Goal: Obtain resource: Obtain resource

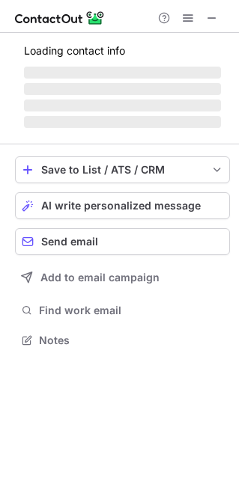
scroll to position [338, 239]
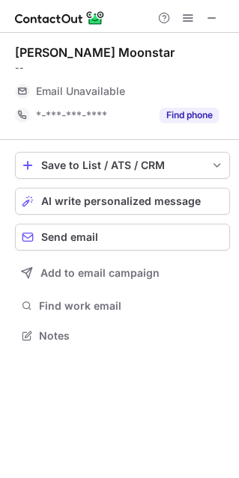
scroll to position [325, 239]
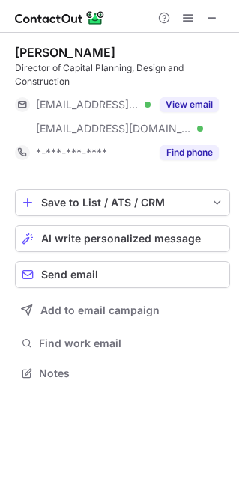
scroll to position [362, 239]
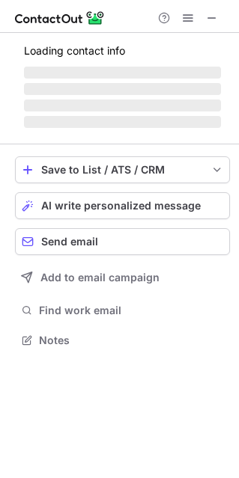
scroll to position [325, 239]
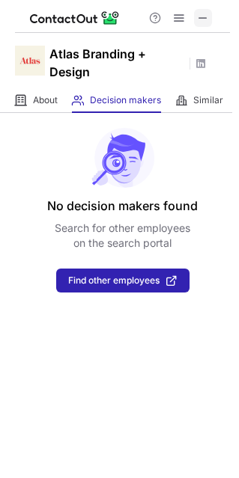
click at [200, 17] on span at bounding box center [203, 18] width 12 height 12
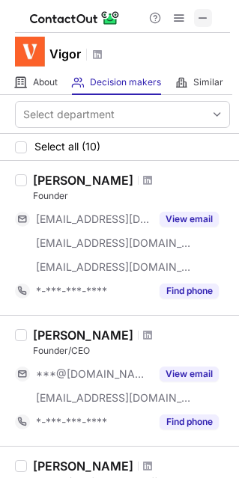
click at [206, 16] on span at bounding box center [203, 18] width 12 height 12
click at [198, 17] on span at bounding box center [203, 18] width 12 height 12
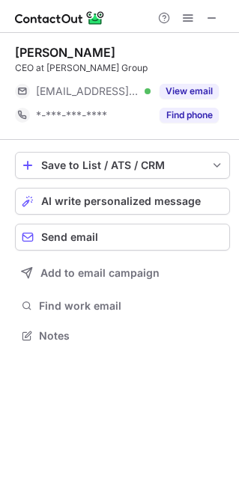
scroll to position [325, 239]
click at [204, 19] on button at bounding box center [212, 18] width 18 height 18
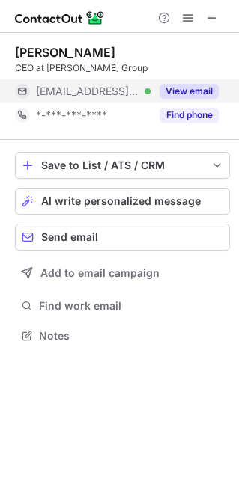
click at [182, 88] on button "View email" at bounding box center [188, 91] width 59 height 15
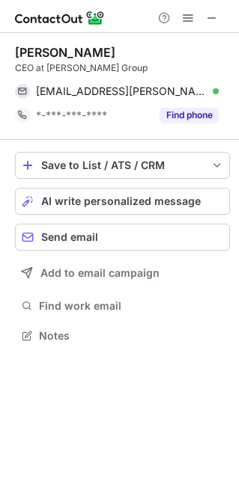
drag, startPoint x: 111, startPoint y: 54, endPoint x: 10, endPoint y: 49, distance: 101.0
click at [10, 49] on div "Michael Pavone CEO at Pavone Group mpavone@pavone.net Verified Send email Copy …" at bounding box center [119, 195] width 239 height 325
copy div "Michael Pavone"
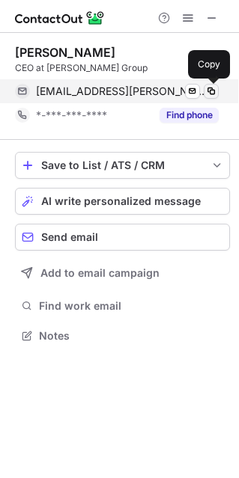
click at [212, 88] on span at bounding box center [211, 91] width 12 height 12
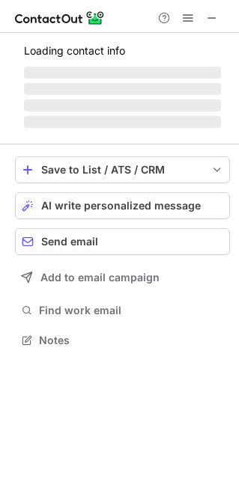
scroll to position [348, 239]
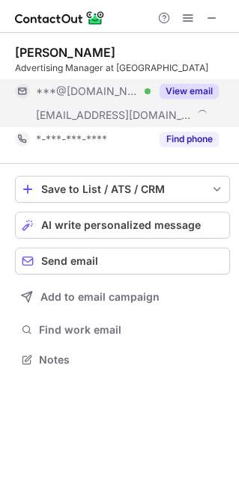
click at [191, 87] on button "View email" at bounding box center [188, 91] width 59 height 15
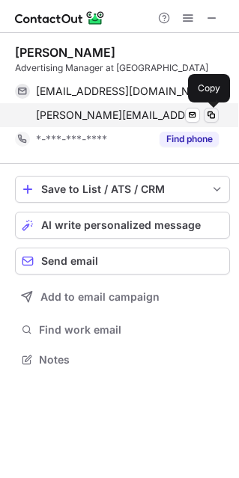
click at [210, 117] on span at bounding box center [211, 115] width 12 height 12
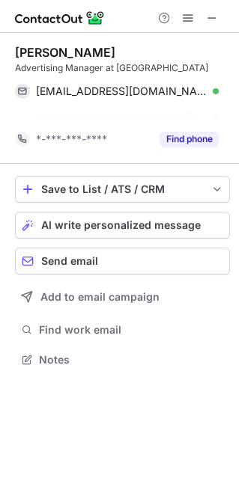
scroll to position [325, 239]
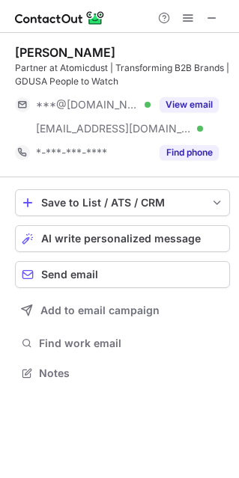
scroll to position [362, 239]
drag, startPoint x: 209, startPoint y: 13, endPoint x: 96, endPoint y: 13, distance: 112.2
click at [207, 13] on span at bounding box center [212, 18] width 12 height 12
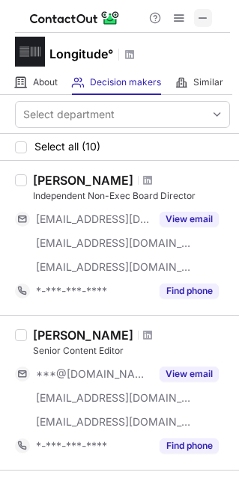
click at [203, 17] on span at bounding box center [203, 18] width 12 height 12
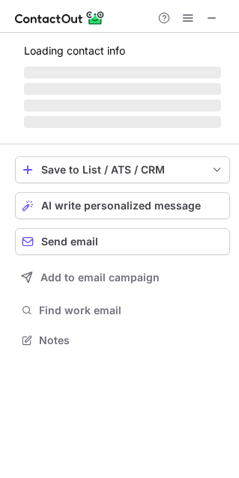
scroll to position [348, 239]
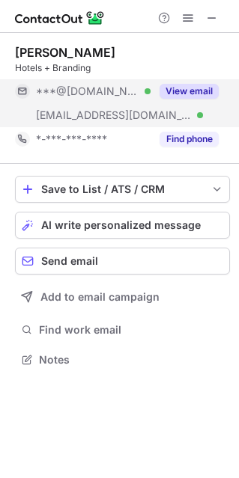
click at [201, 91] on button "View email" at bounding box center [188, 91] width 59 height 15
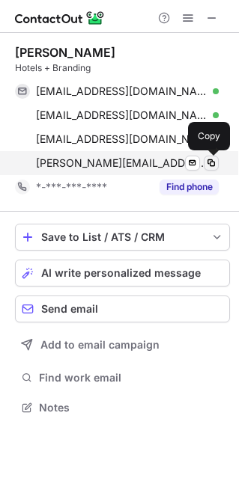
click at [209, 166] on span at bounding box center [211, 163] width 12 height 12
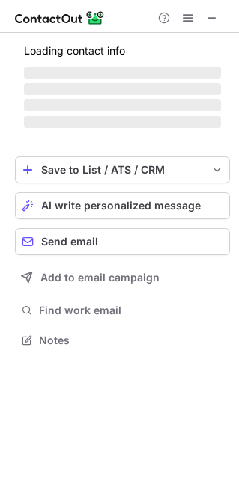
scroll to position [348, 239]
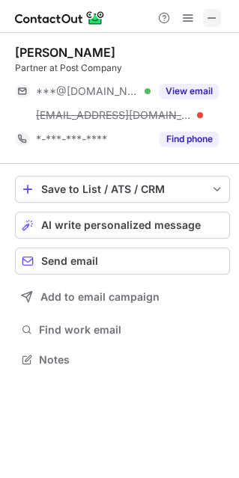
click at [209, 15] on span at bounding box center [212, 18] width 12 height 12
click at [207, 15] on span at bounding box center [212, 18] width 12 height 12
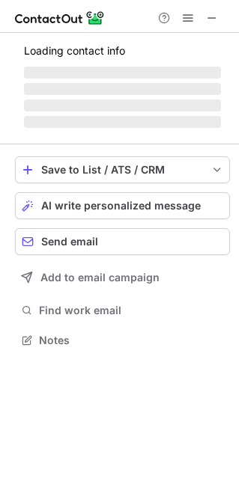
scroll to position [362, 239]
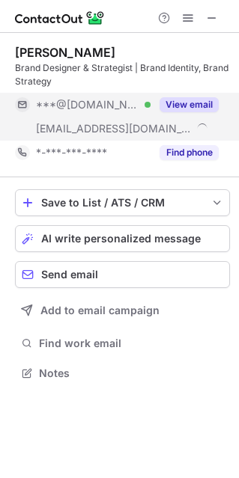
click at [191, 100] on button "View email" at bounding box center [188, 104] width 59 height 15
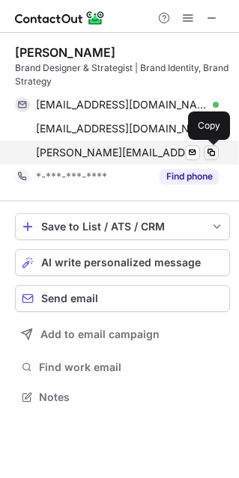
click at [210, 151] on span at bounding box center [211, 153] width 12 height 12
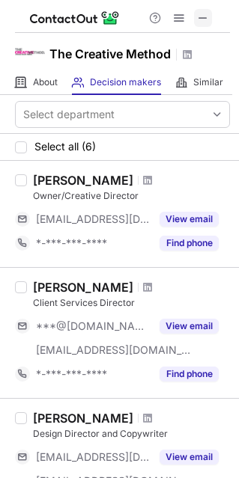
click at [202, 13] on span at bounding box center [203, 18] width 12 height 12
click at [143, 179] on span at bounding box center [147, 180] width 9 height 12
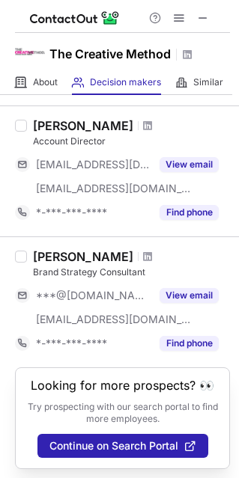
scroll to position [578, 0]
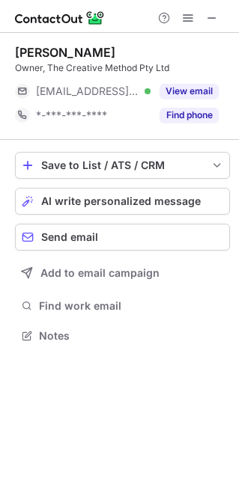
scroll to position [325, 239]
click at [204, 13] on button at bounding box center [212, 18] width 18 height 18
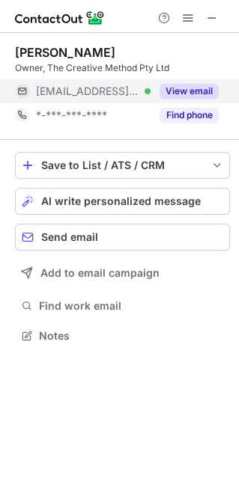
click at [206, 88] on button "View email" at bounding box center [188, 91] width 59 height 15
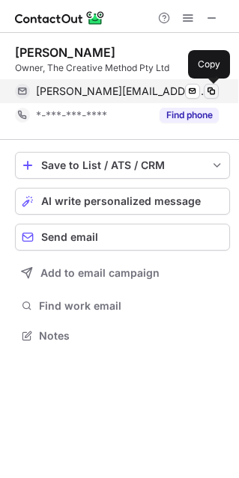
click at [211, 86] on span at bounding box center [211, 91] width 12 height 12
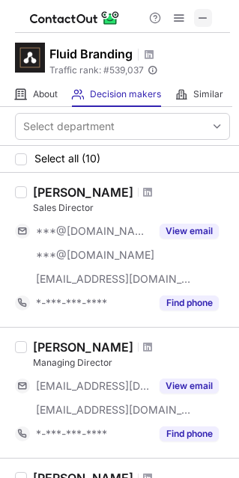
click at [200, 13] on span at bounding box center [203, 18] width 12 height 12
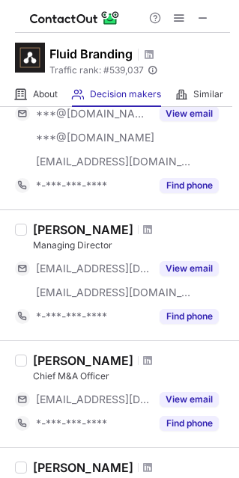
scroll to position [124, 0]
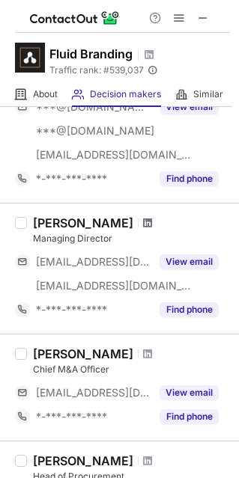
click at [143, 221] on span at bounding box center [147, 223] width 9 height 12
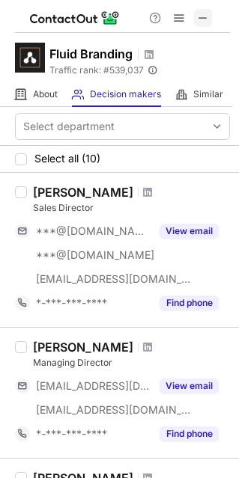
click at [203, 16] on span at bounding box center [203, 18] width 12 height 12
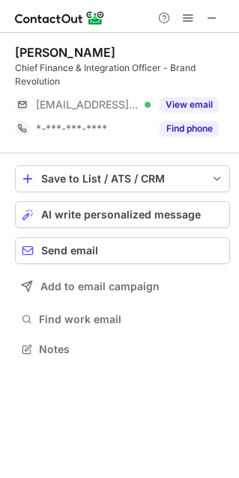
scroll to position [338, 239]
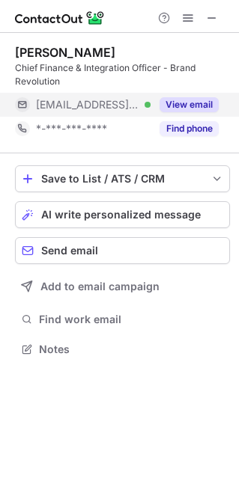
click at [176, 102] on button "View email" at bounding box center [188, 104] width 59 height 15
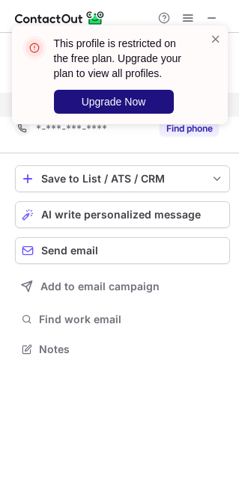
click at [118, 96] on span "Upgrade Now" at bounding box center [113, 102] width 64 height 12
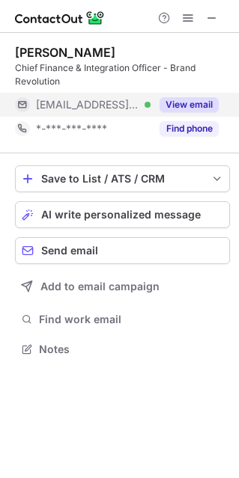
click at [194, 102] on button "View email" at bounding box center [188, 104] width 59 height 15
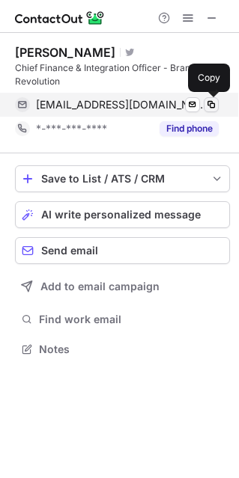
click at [212, 104] on span at bounding box center [211, 105] width 12 height 12
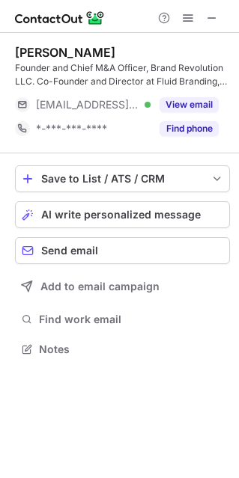
scroll to position [338, 239]
click at [204, 19] on button at bounding box center [212, 18] width 18 height 18
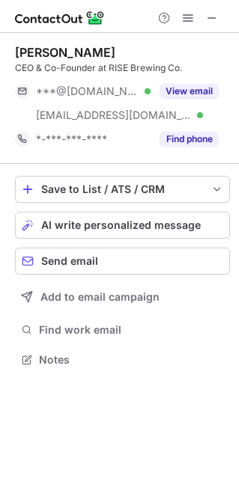
scroll to position [348, 239]
click at [206, 16] on span at bounding box center [212, 18] width 12 height 12
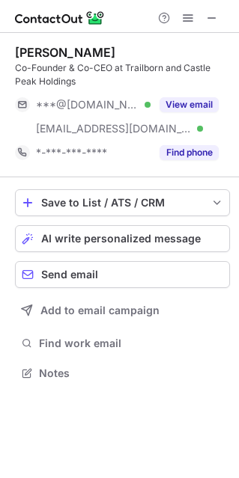
scroll to position [362, 239]
click at [206, 19] on span at bounding box center [212, 18] width 12 height 12
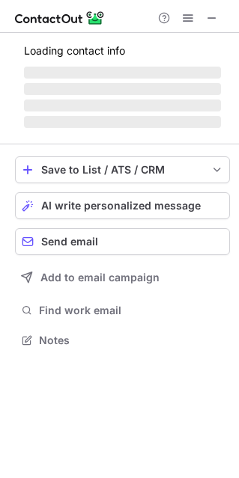
scroll to position [338, 239]
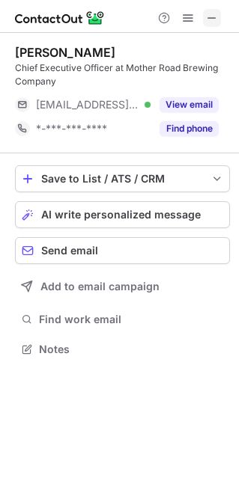
click at [206, 13] on span at bounding box center [212, 18] width 12 height 12
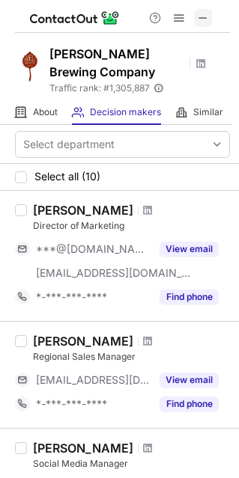
click at [203, 12] on span at bounding box center [203, 18] width 12 height 12
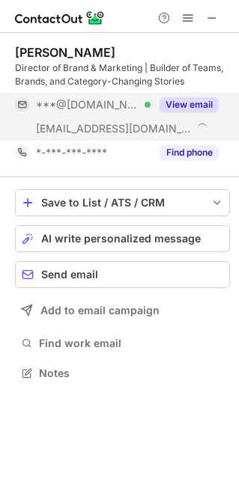
scroll to position [362, 239]
click at [186, 102] on button "View email" at bounding box center [188, 104] width 59 height 15
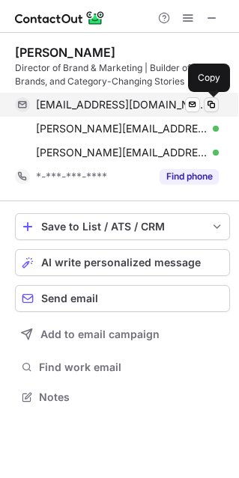
click at [214, 103] on span at bounding box center [211, 105] width 12 height 12
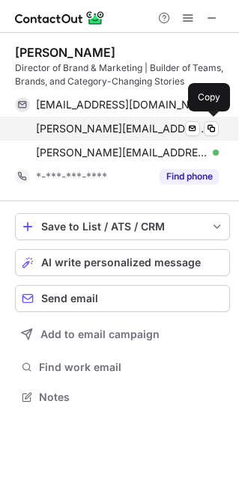
click at [111, 129] on span "[PERSON_NAME][EMAIL_ADDRESS][DOMAIN_NAME]" at bounding box center [121, 128] width 171 height 13
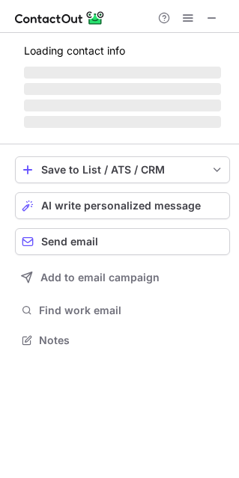
scroll to position [348, 239]
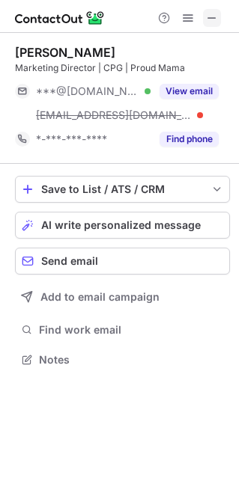
click at [205, 14] on button at bounding box center [212, 18] width 18 height 18
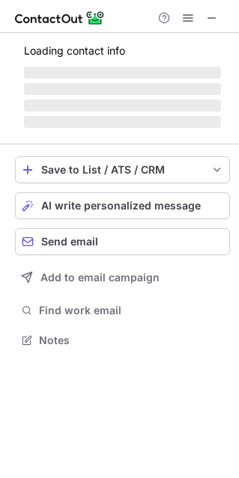
scroll to position [372, 239]
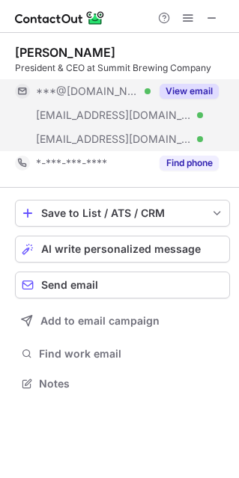
click at [196, 93] on button "View email" at bounding box center [188, 91] width 59 height 15
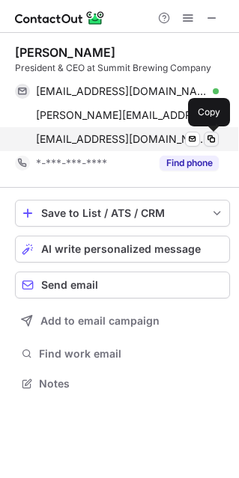
click at [210, 138] on span at bounding box center [211, 139] width 12 height 12
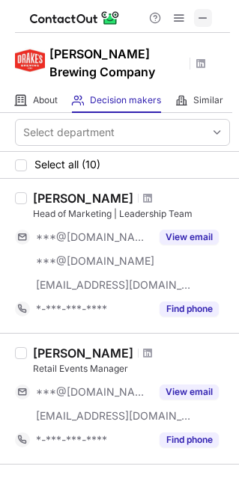
click at [198, 19] on span at bounding box center [203, 18] width 12 height 12
click at [199, 16] on span at bounding box center [203, 18] width 12 height 12
click at [201, 16] on span at bounding box center [203, 18] width 12 height 12
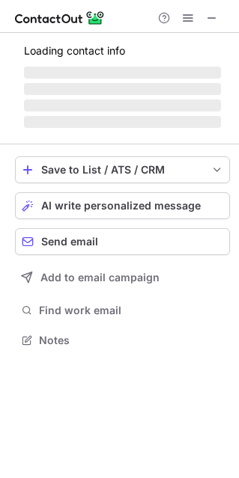
scroll to position [348, 239]
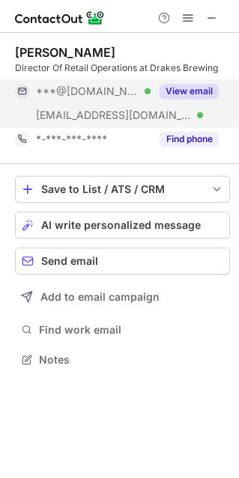
click at [192, 90] on button "View email" at bounding box center [188, 91] width 59 height 15
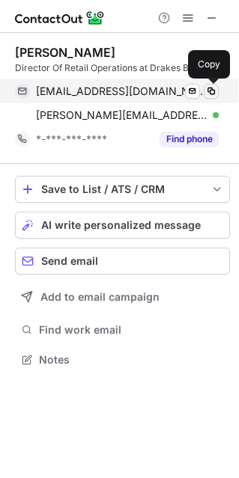
click at [210, 90] on span at bounding box center [211, 91] width 12 height 12
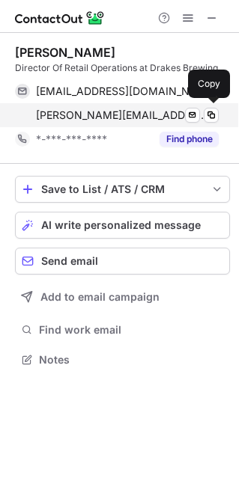
click at [108, 108] on span "dave@drakesbrewing.com" at bounding box center [121, 114] width 171 height 13
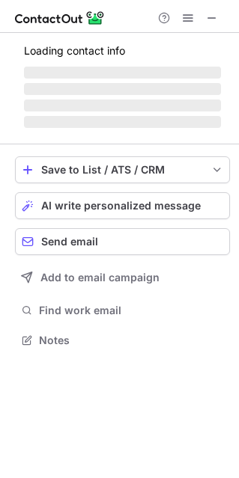
scroll to position [348, 239]
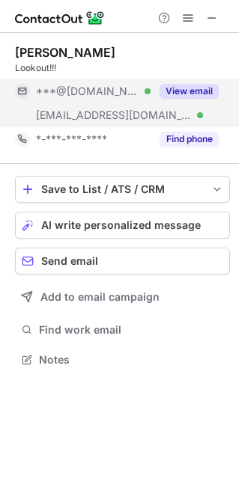
click at [193, 89] on button "View email" at bounding box center [188, 91] width 59 height 15
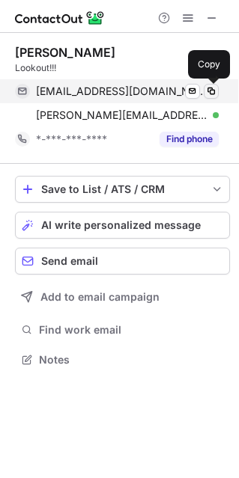
click at [211, 91] on span at bounding box center [211, 91] width 12 height 12
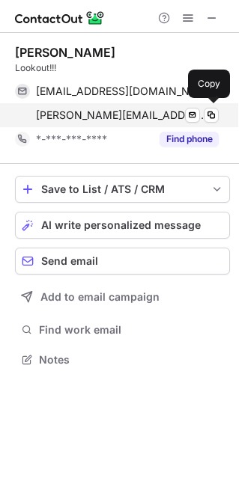
click at [86, 112] on span "[PERSON_NAME][EMAIL_ADDRESS][DOMAIN_NAME]" at bounding box center [121, 114] width 171 height 13
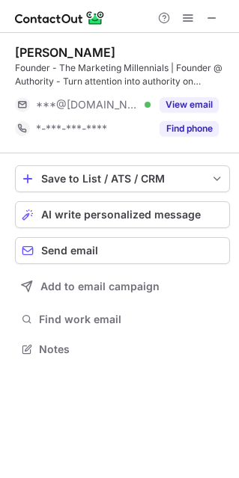
scroll to position [338, 239]
click at [208, 13] on span at bounding box center [212, 18] width 12 height 12
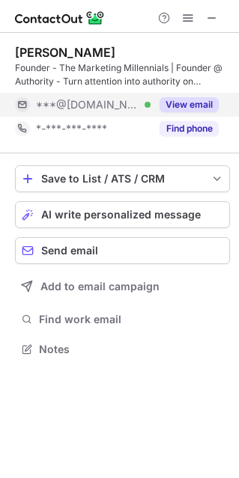
click at [200, 103] on button "View email" at bounding box center [188, 104] width 59 height 15
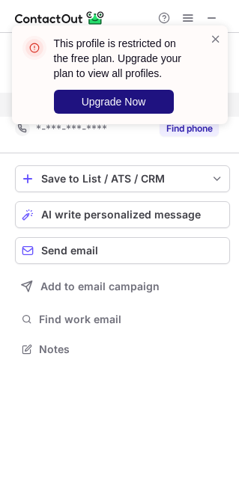
click at [134, 99] on span "Upgrade Now" at bounding box center [113, 102] width 64 height 12
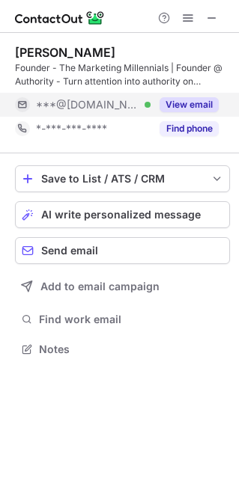
click at [193, 107] on button "View email" at bounding box center [188, 104] width 59 height 15
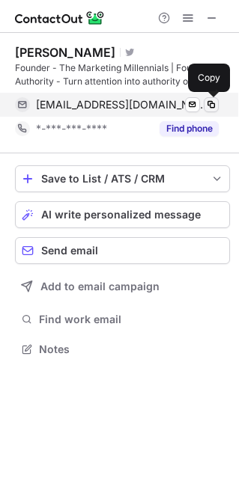
click at [211, 103] on span at bounding box center [211, 105] width 12 height 12
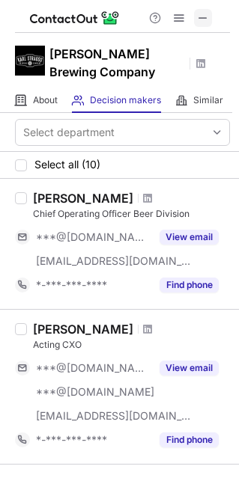
click at [203, 16] on span at bounding box center [203, 18] width 12 height 12
click at [199, 12] on span at bounding box center [203, 18] width 12 height 12
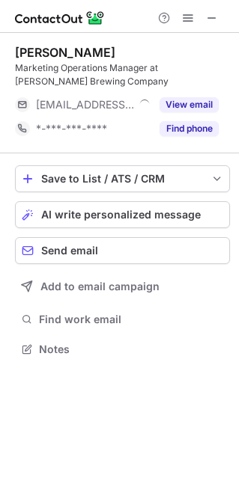
scroll to position [338, 239]
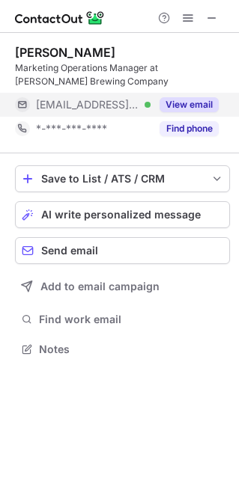
click at [185, 108] on button "View email" at bounding box center [188, 104] width 59 height 15
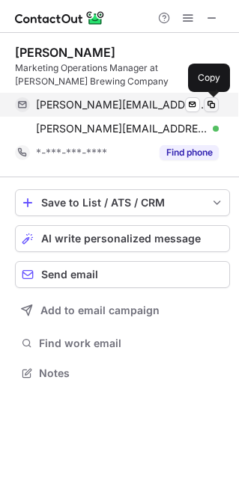
click at [212, 102] on span at bounding box center [211, 105] width 12 height 12
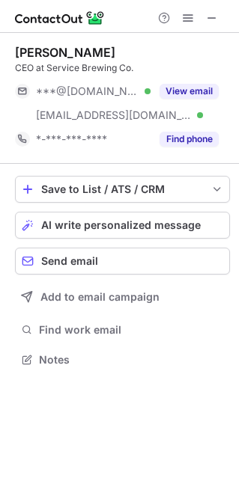
scroll to position [348, 239]
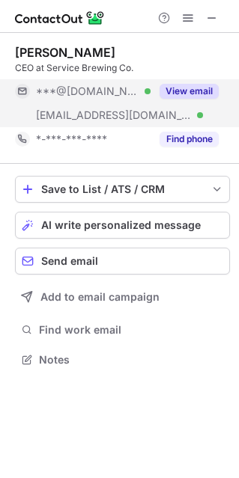
click at [191, 87] on button "View email" at bounding box center [188, 91] width 59 height 15
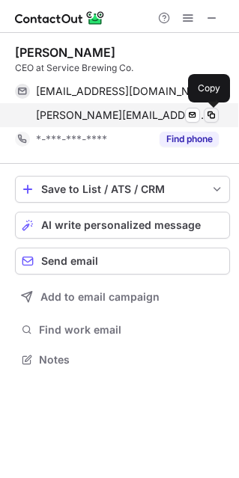
click at [215, 113] on span at bounding box center [211, 115] width 12 height 12
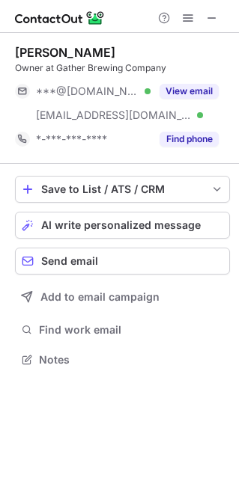
scroll to position [348, 239]
click at [209, 13] on span at bounding box center [212, 18] width 12 height 12
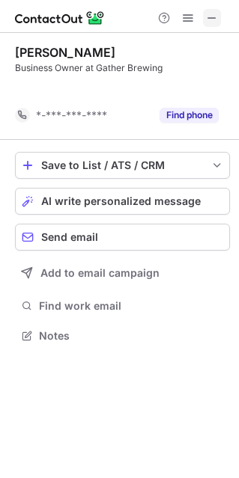
scroll to position [301, 239]
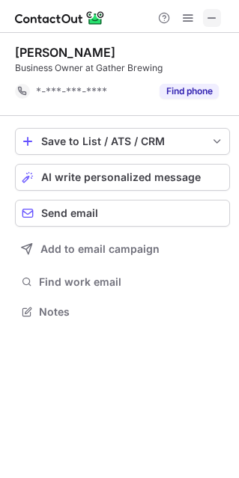
click at [209, 17] on span at bounding box center [212, 18] width 12 height 12
